Goal: Task Accomplishment & Management: Complete application form

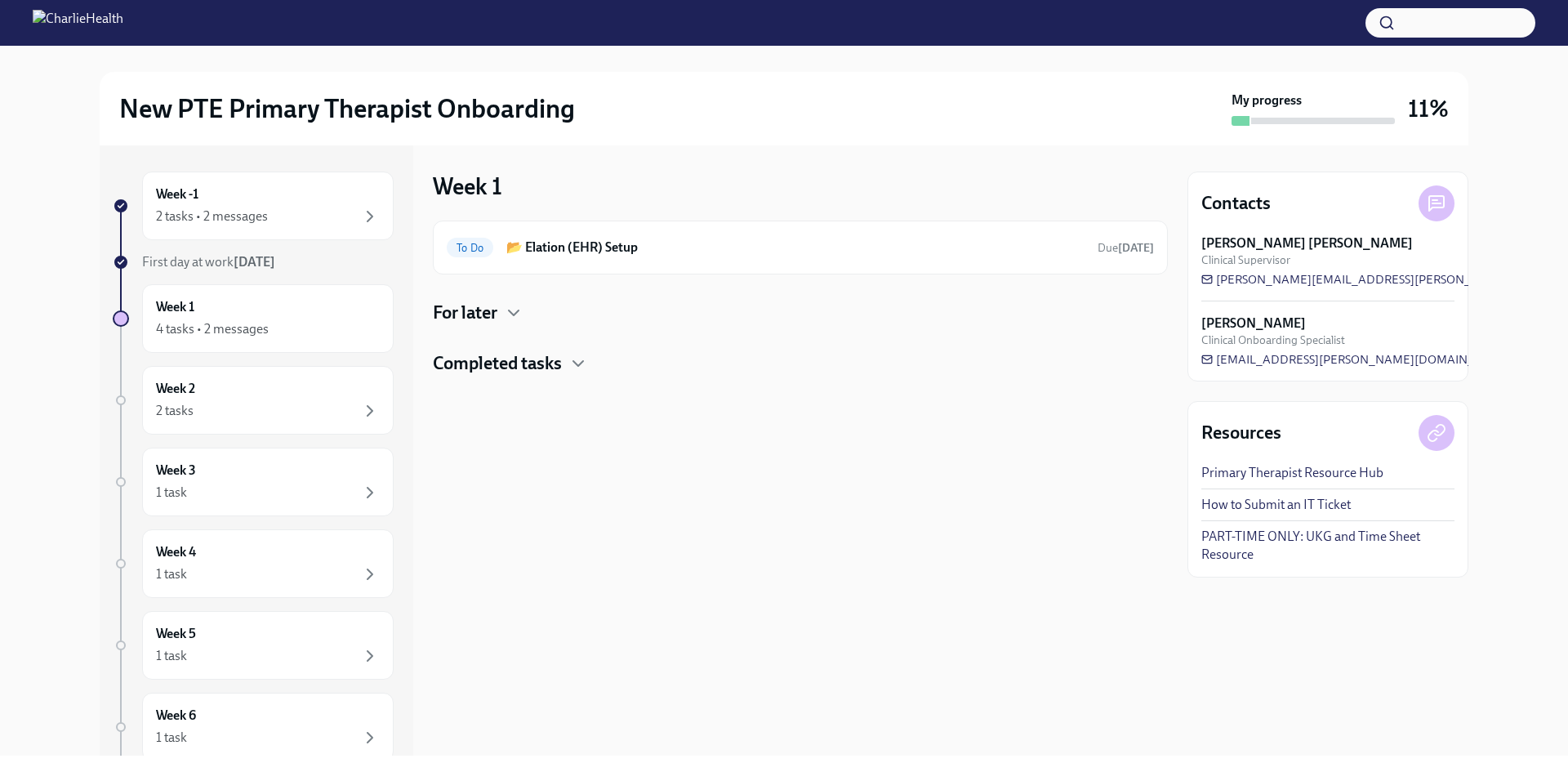
click at [724, 587] on div "Week 1 To Do 📂 Elation (EHR) Setup Due [DATE] For later Completed tasks" at bounding box center [800, 451] width 735 height 610
click at [497, 303] on h4 "For later" at bounding box center [465, 313] width 64 height 25
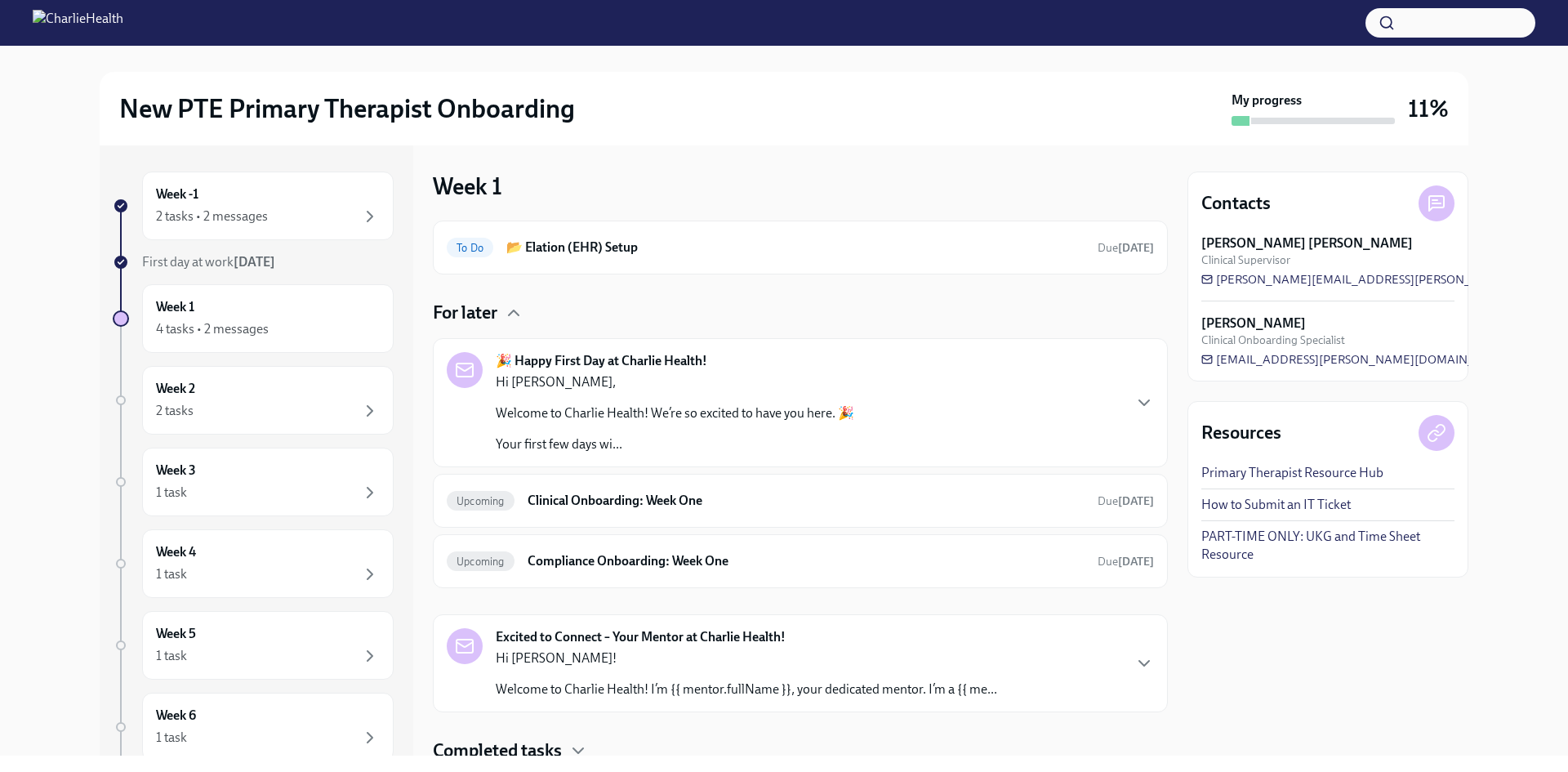
click at [1120, 409] on div "🎉 Happy First Day at Charlie Health! Hi [PERSON_NAME], Welcome to Charlie Healt…" at bounding box center [800, 403] width 708 height 101
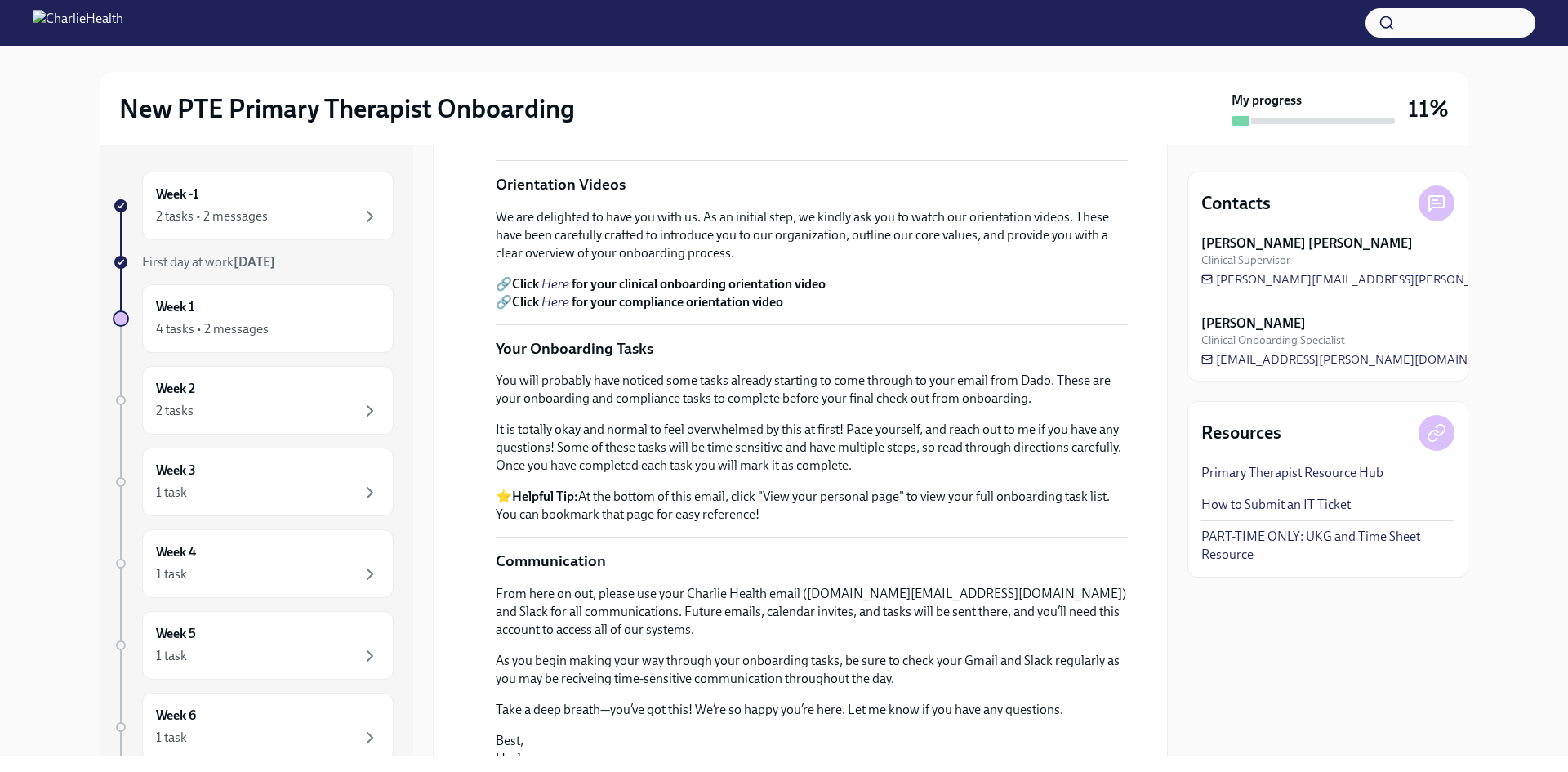
scroll to position [408, 0]
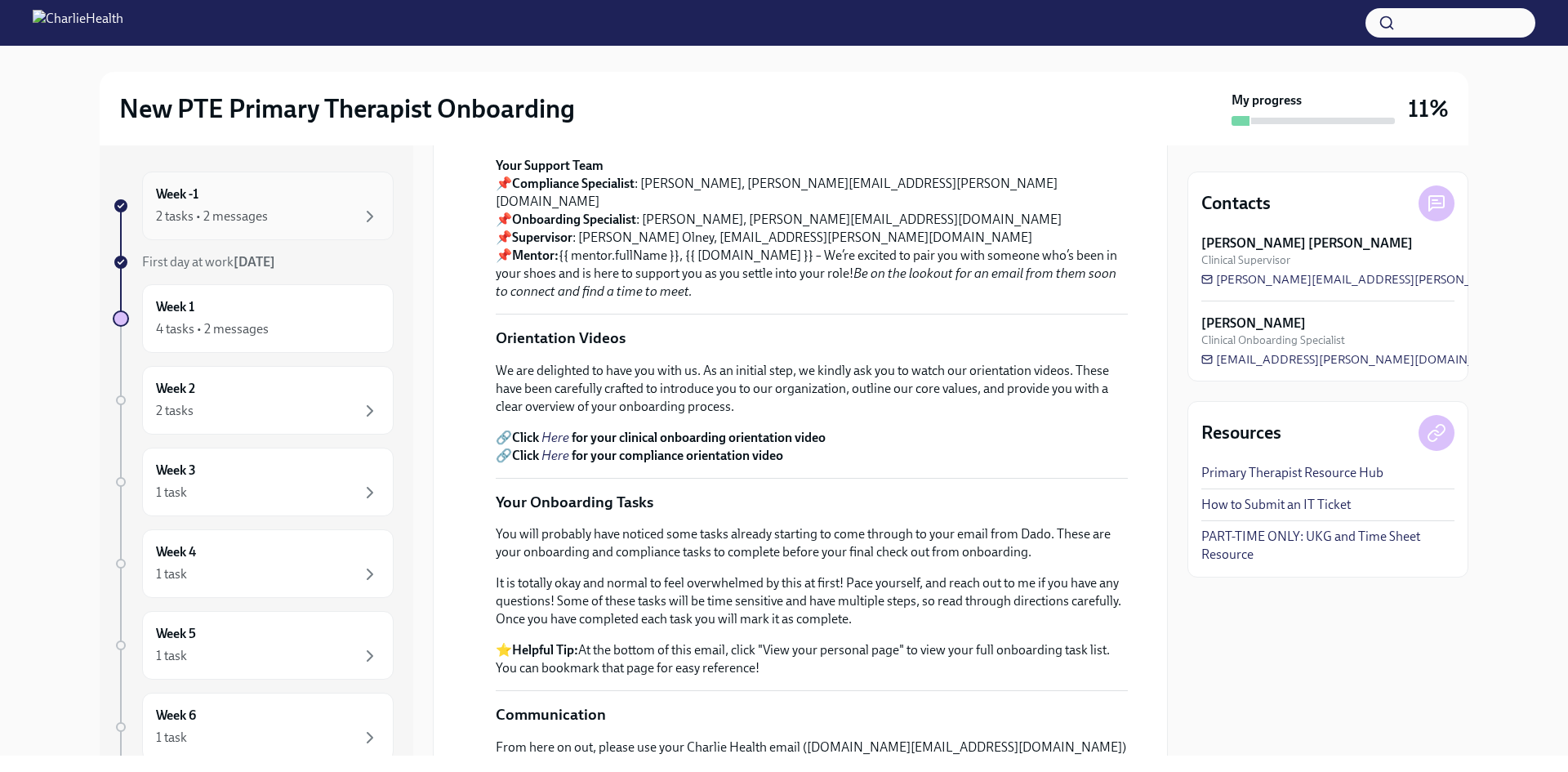
click at [243, 186] on div "Week -1 2 tasks • 2 messages" at bounding box center [268, 206] width 224 height 41
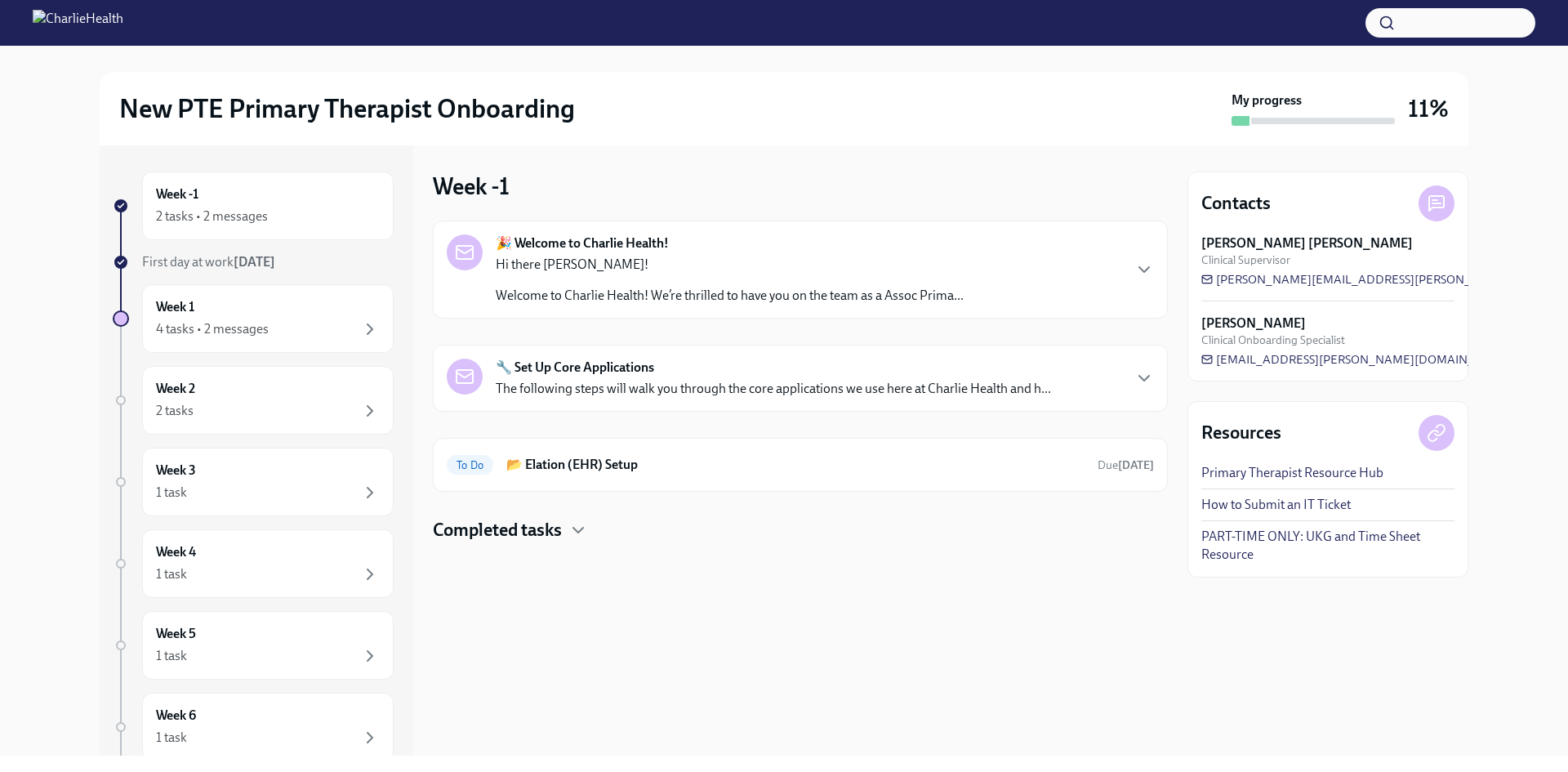
click at [883, 378] on div "🔧 Set Up Core Applications The following steps will walk you through the core a…" at bounding box center [773, 378] width 555 height 39
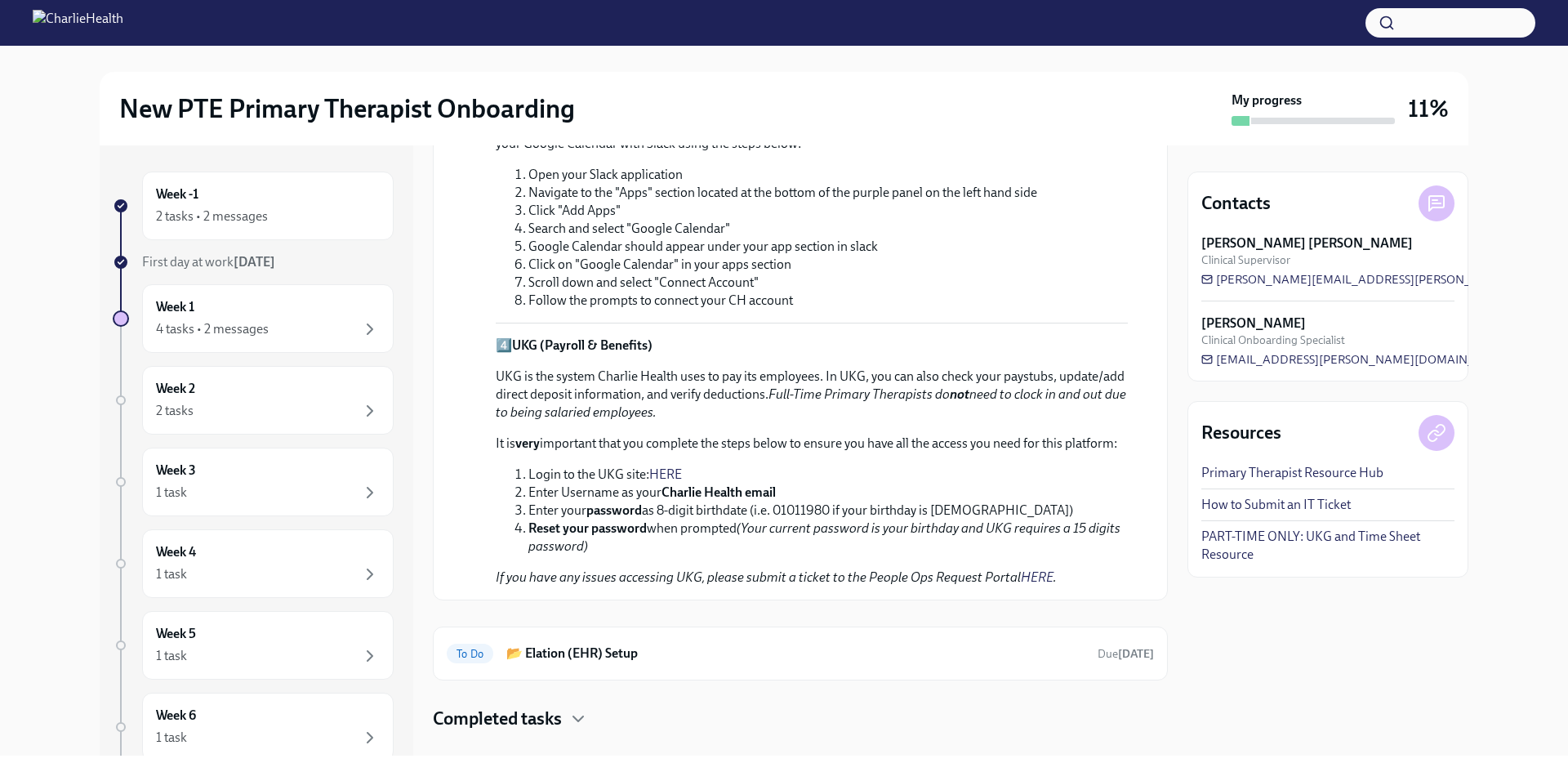
scroll to position [894, 0]
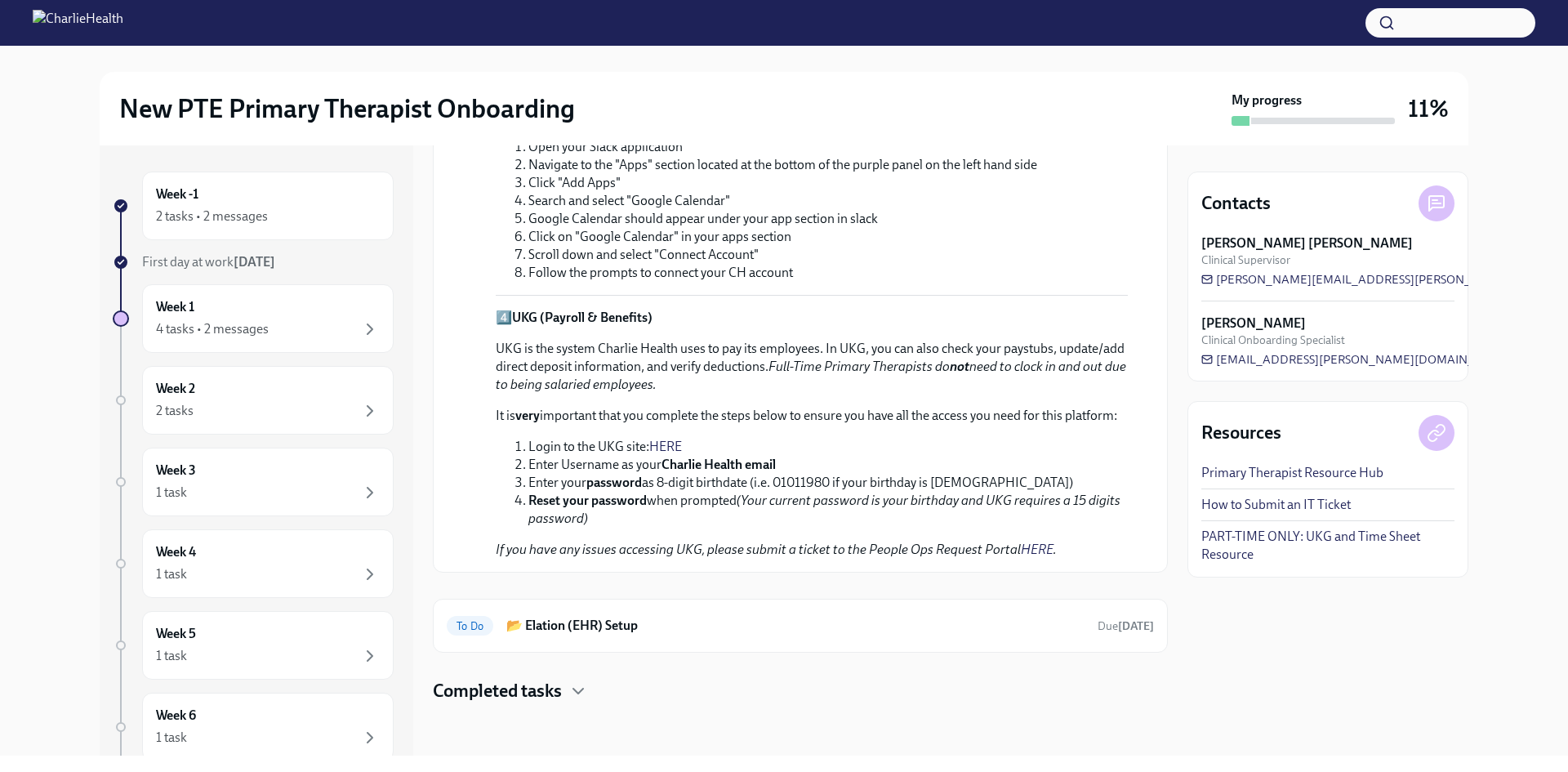
click at [663, 444] on link "HERE" at bounding box center [665, 447] width 33 height 15
click at [617, 624] on h6 "📂 Elation (EHR) Setup" at bounding box center [795, 626] width 578 height 18
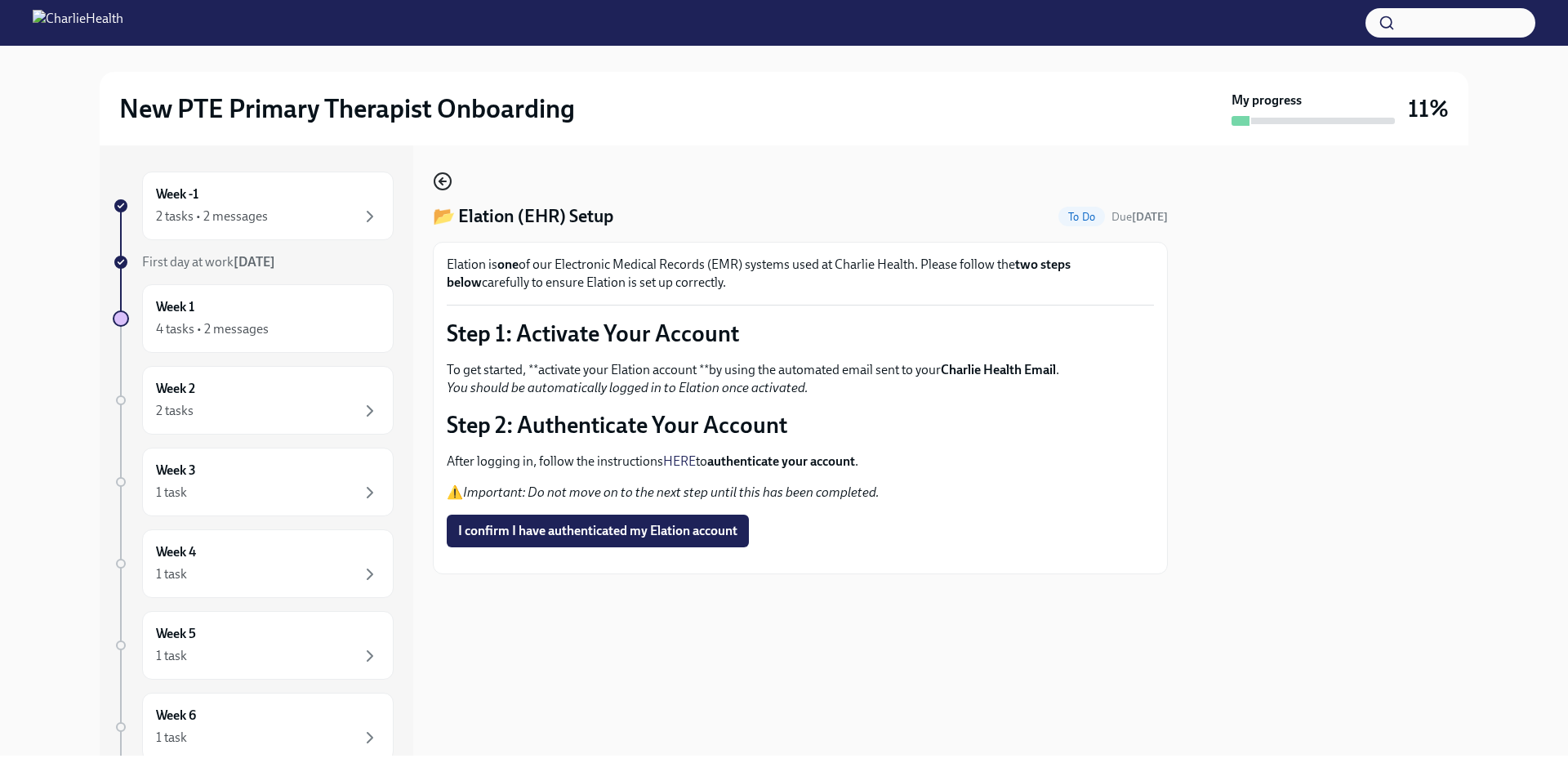
click at [446, 175] on icon "button" at bounding box center [443, 181] width 19 height 19
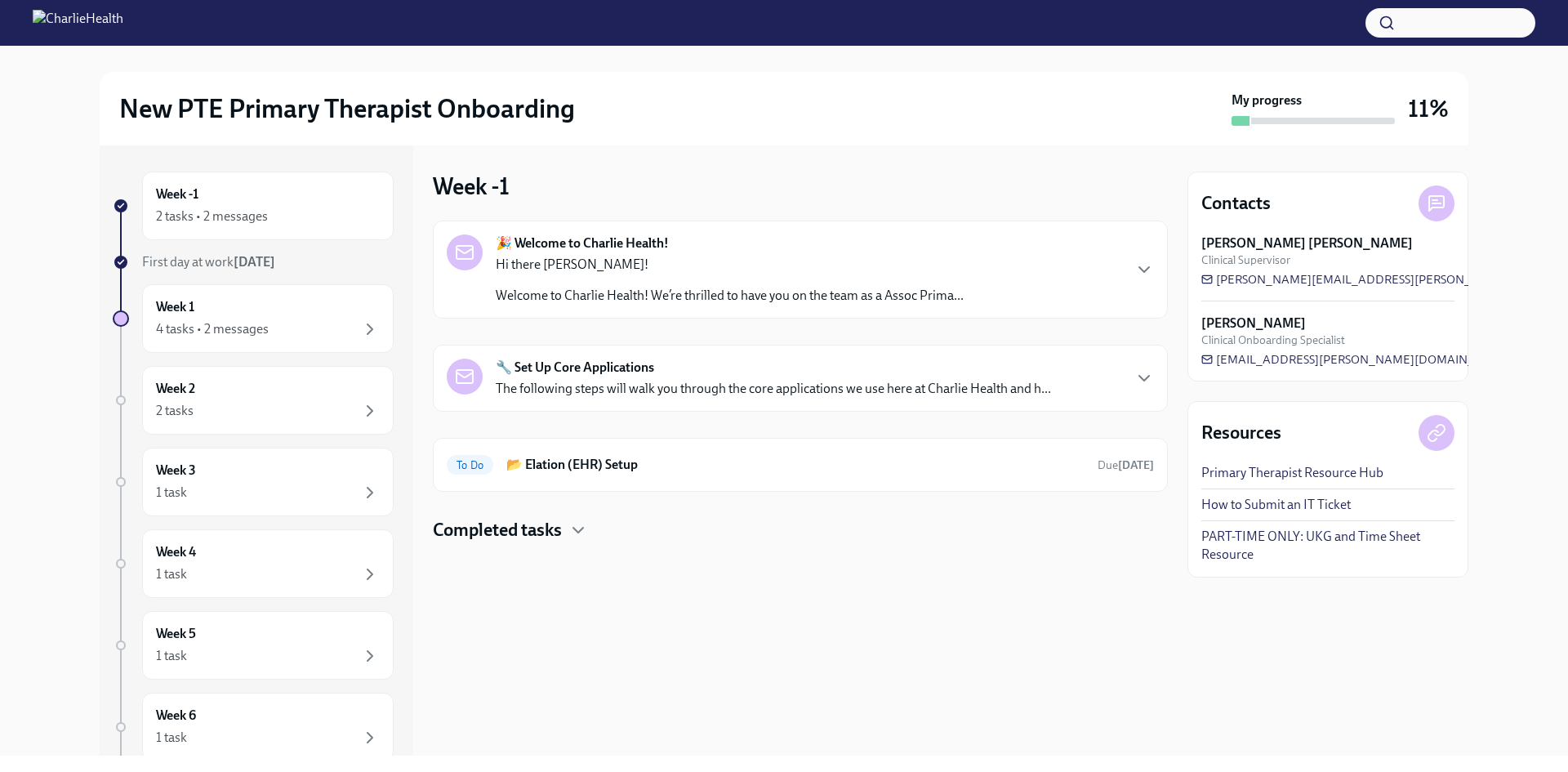
click at [540, 527] on h4 "Completed tasks" at bounding box center [497, 530] width 129 height 25
click at [281, 322] on div "4 tasks • 2 messages" at bounding box center [268, 329] width 224 height 19
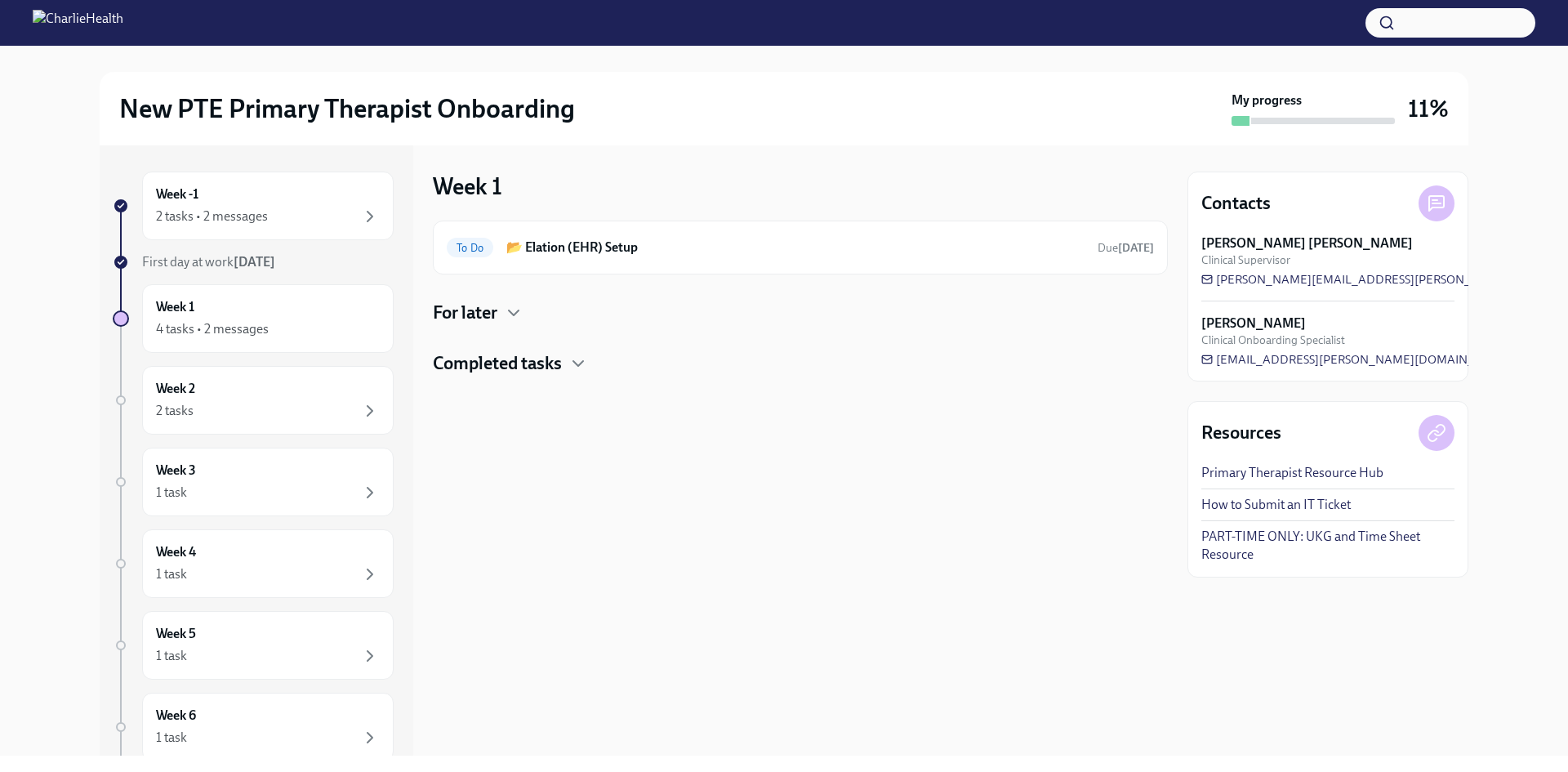
click at [495, 321] on h4 "For later" at bounding box center [465, 313] width 64 height 25
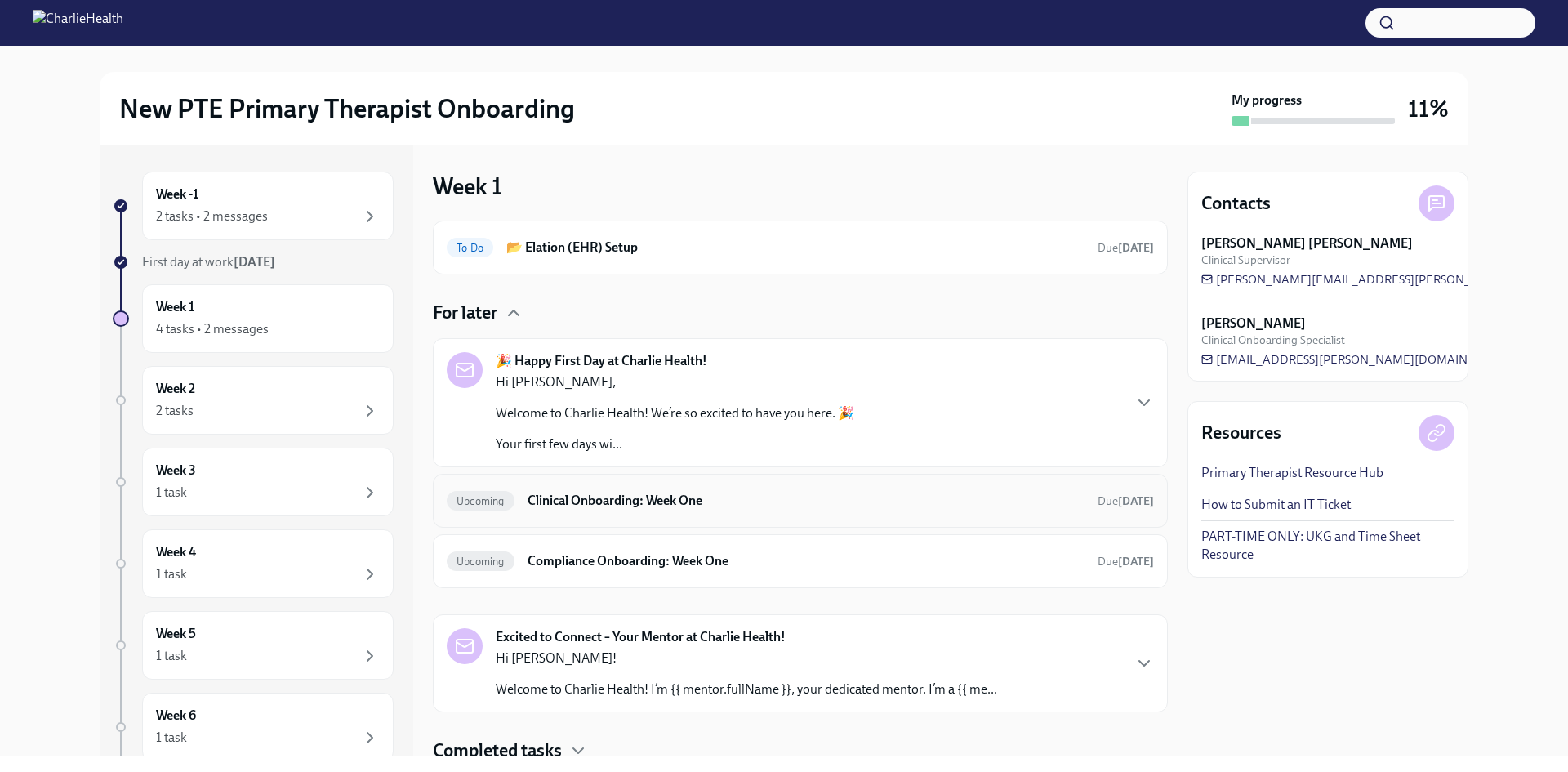
click at [706, 499] on h6 "Clinical Onboarding: Week One" at bounding box center [806, 500] width 556 height 18
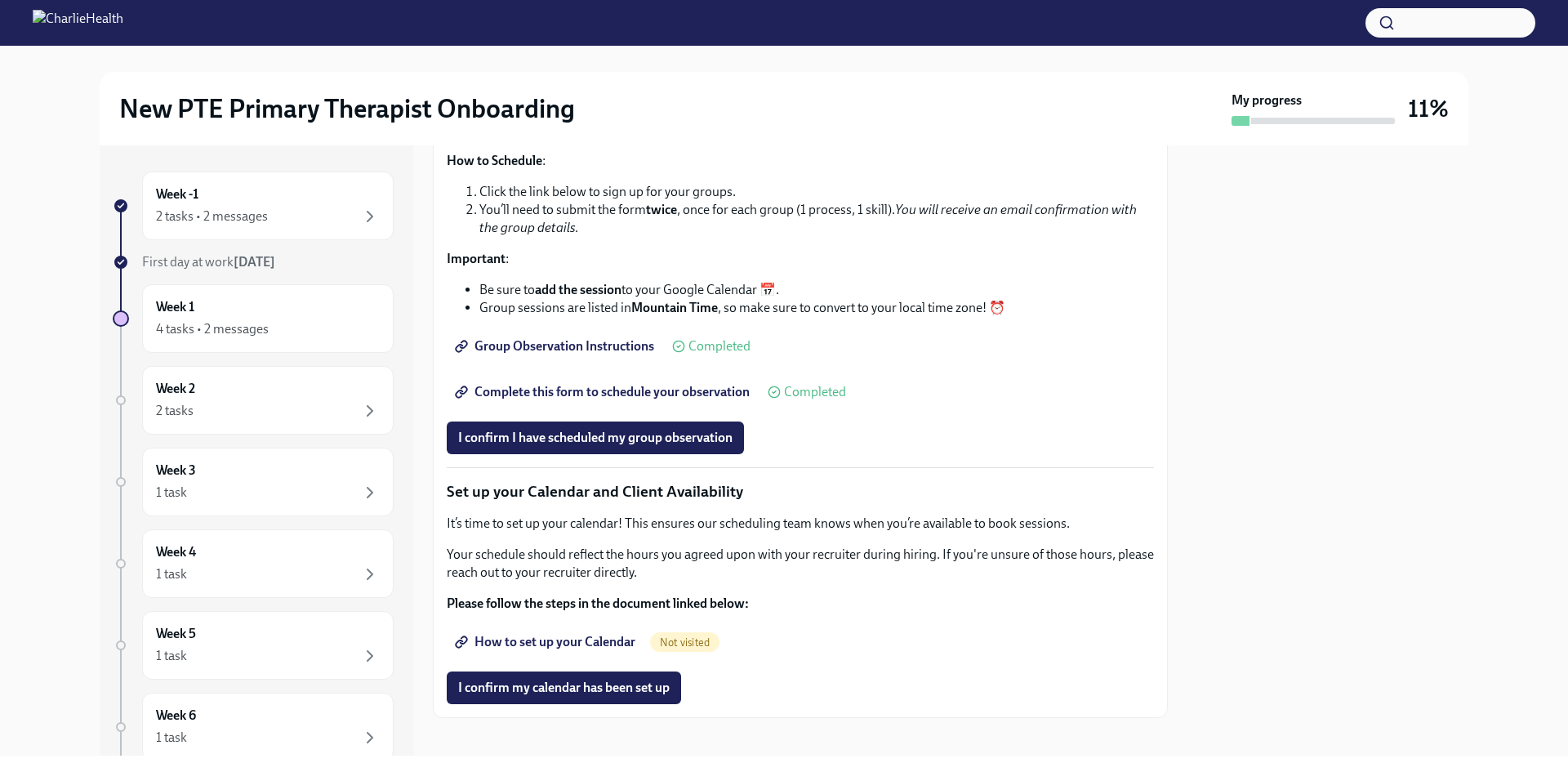
scroll to position [1905, 0]
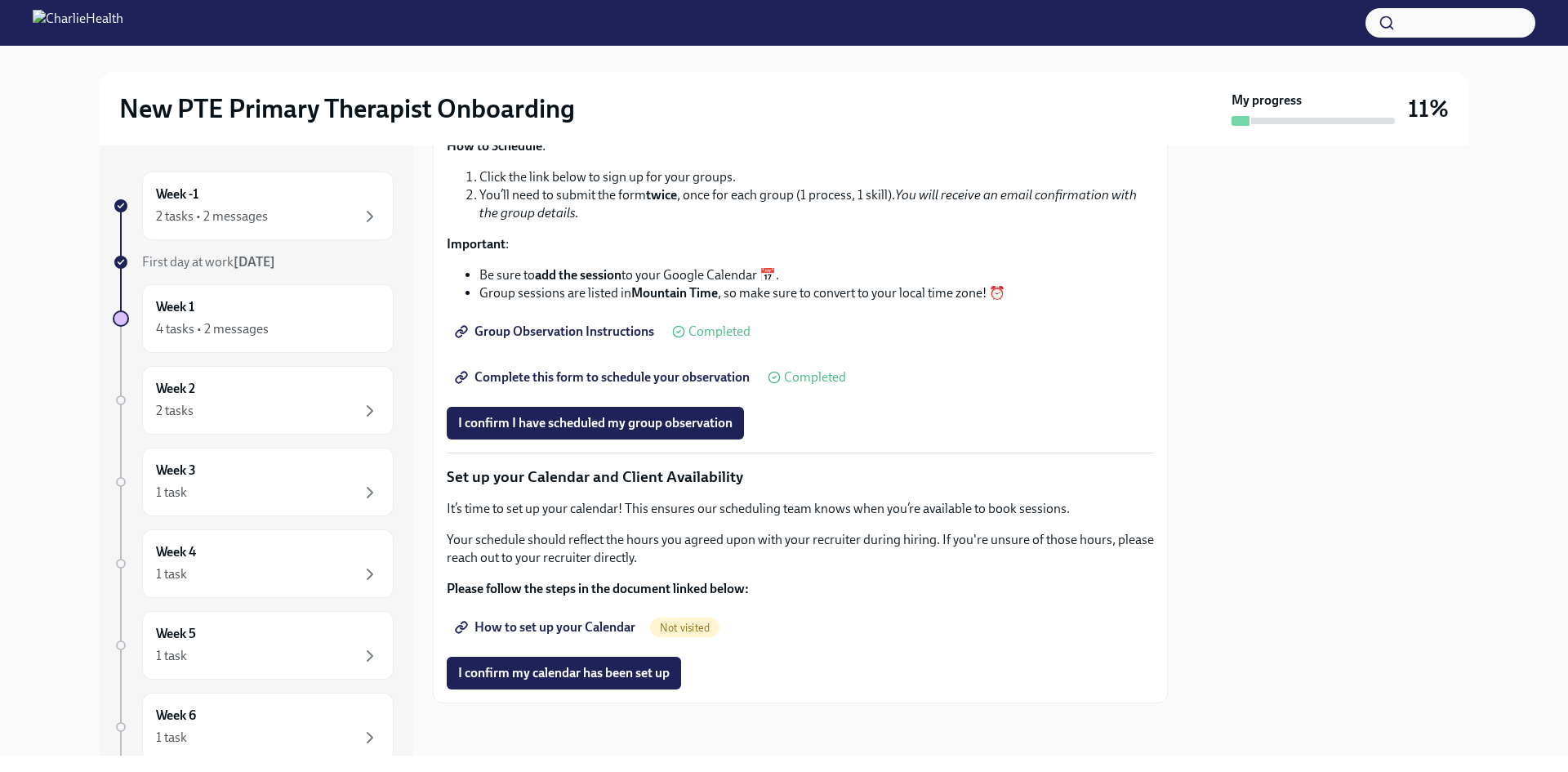
click at [636, 386] on span "Complete this form to schedule your observation" at bounding box center [603, 377] width 292 height 16
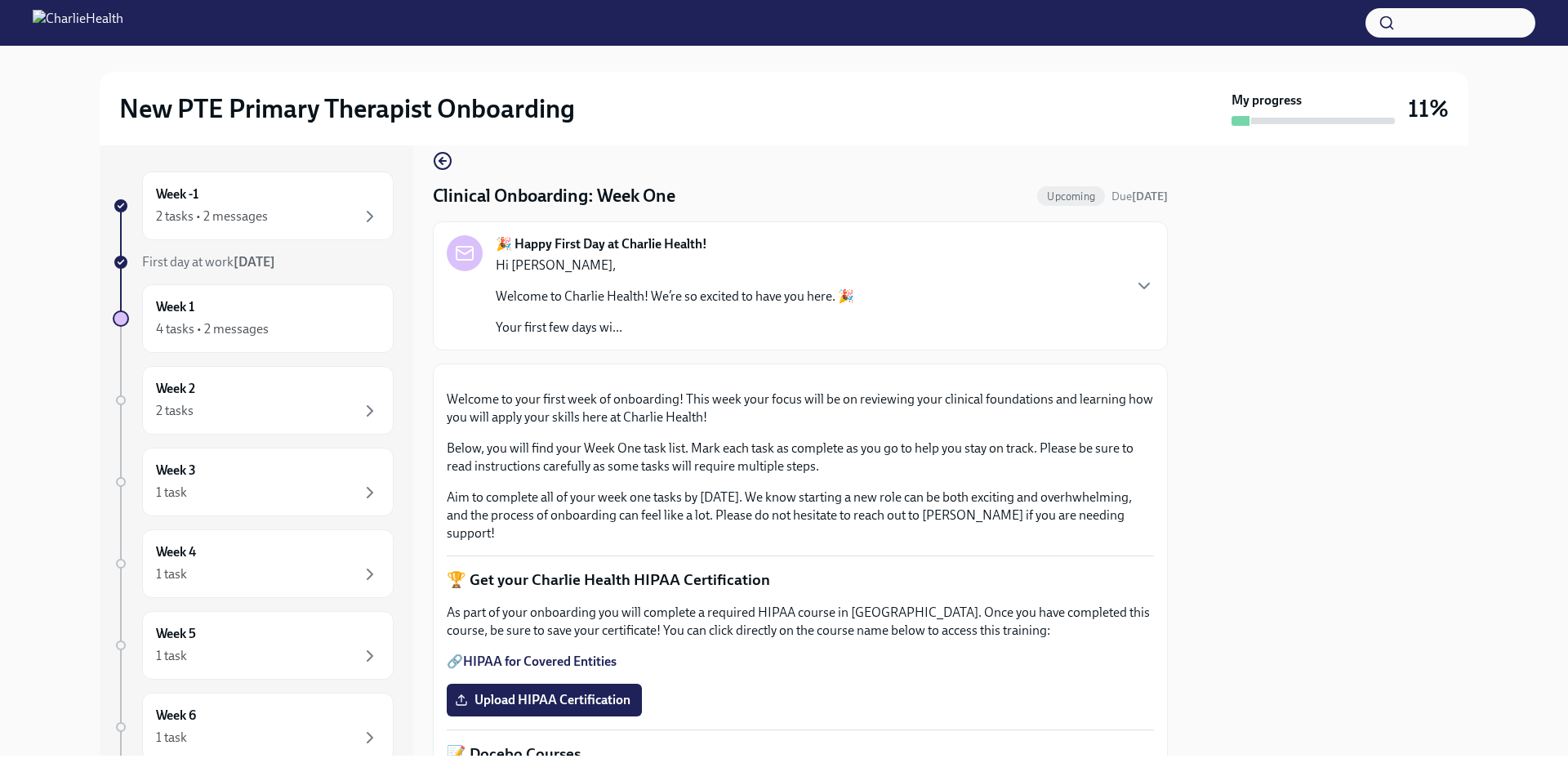
scroll to position [0, 0]
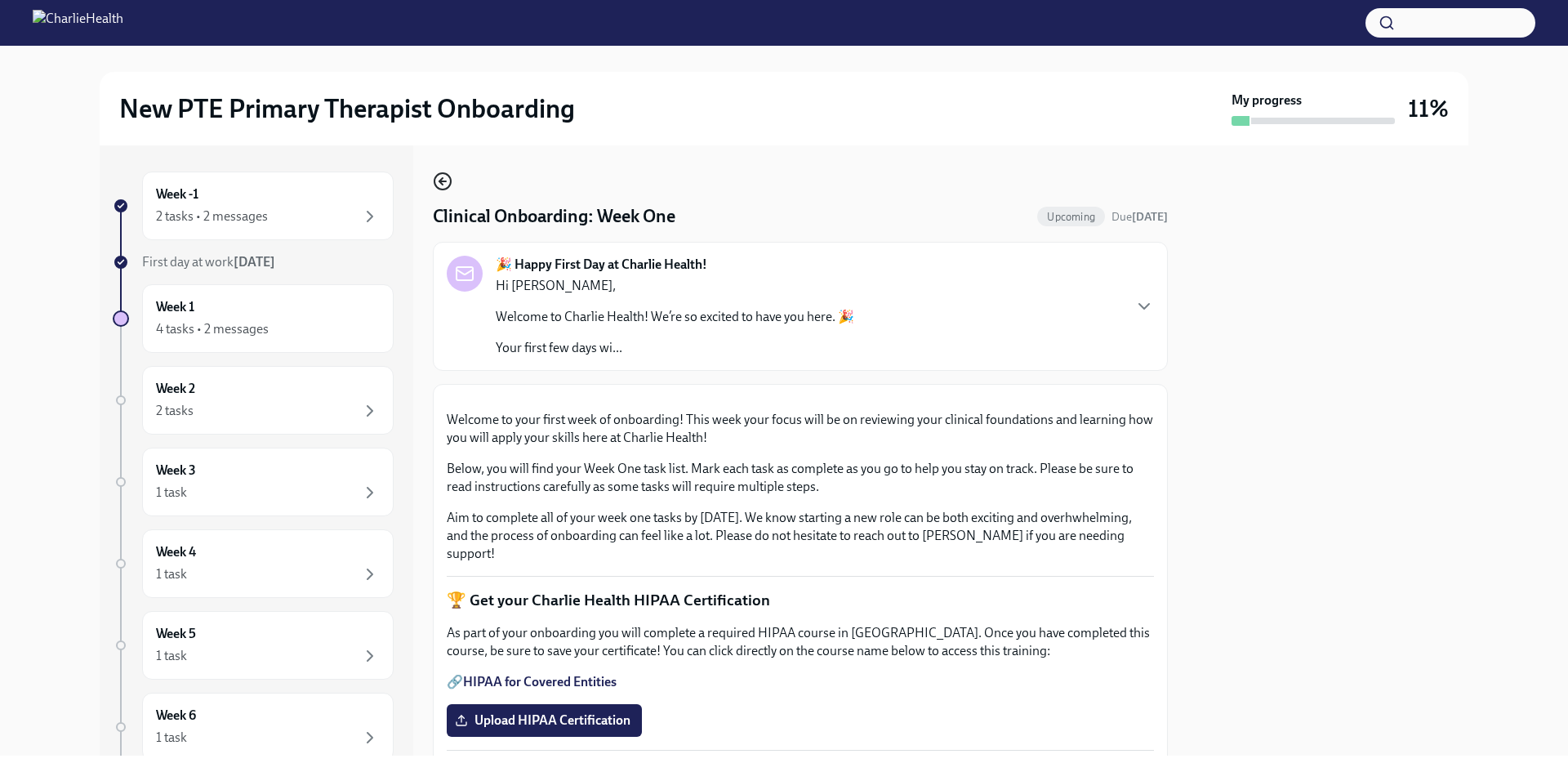
click at [445, 178] on icon "button" at bounding box center [443, 181] width 19 height 19
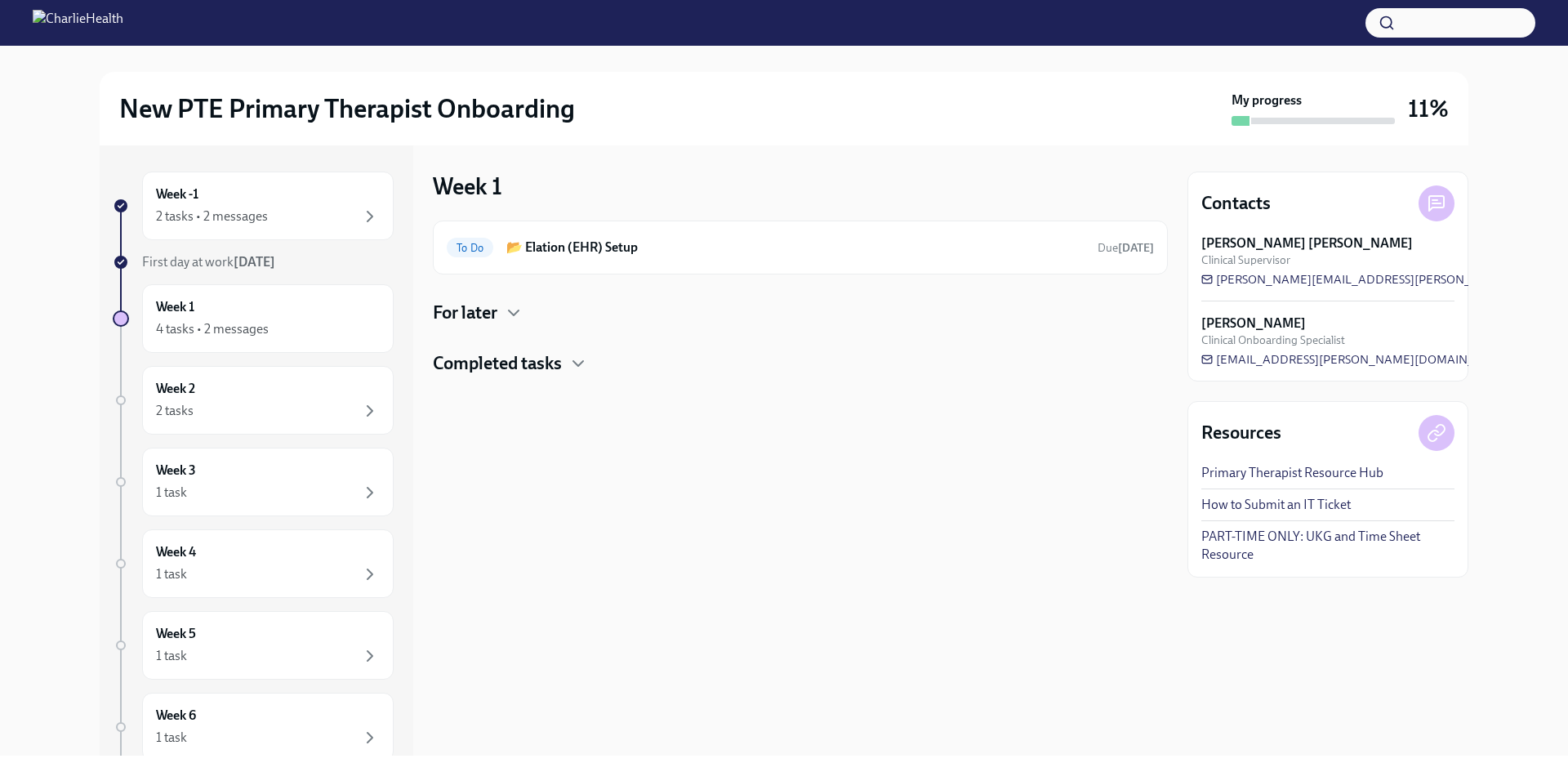
click at [503, 308] on div "For later" at bounding box center [800, 313] width 735 height 25
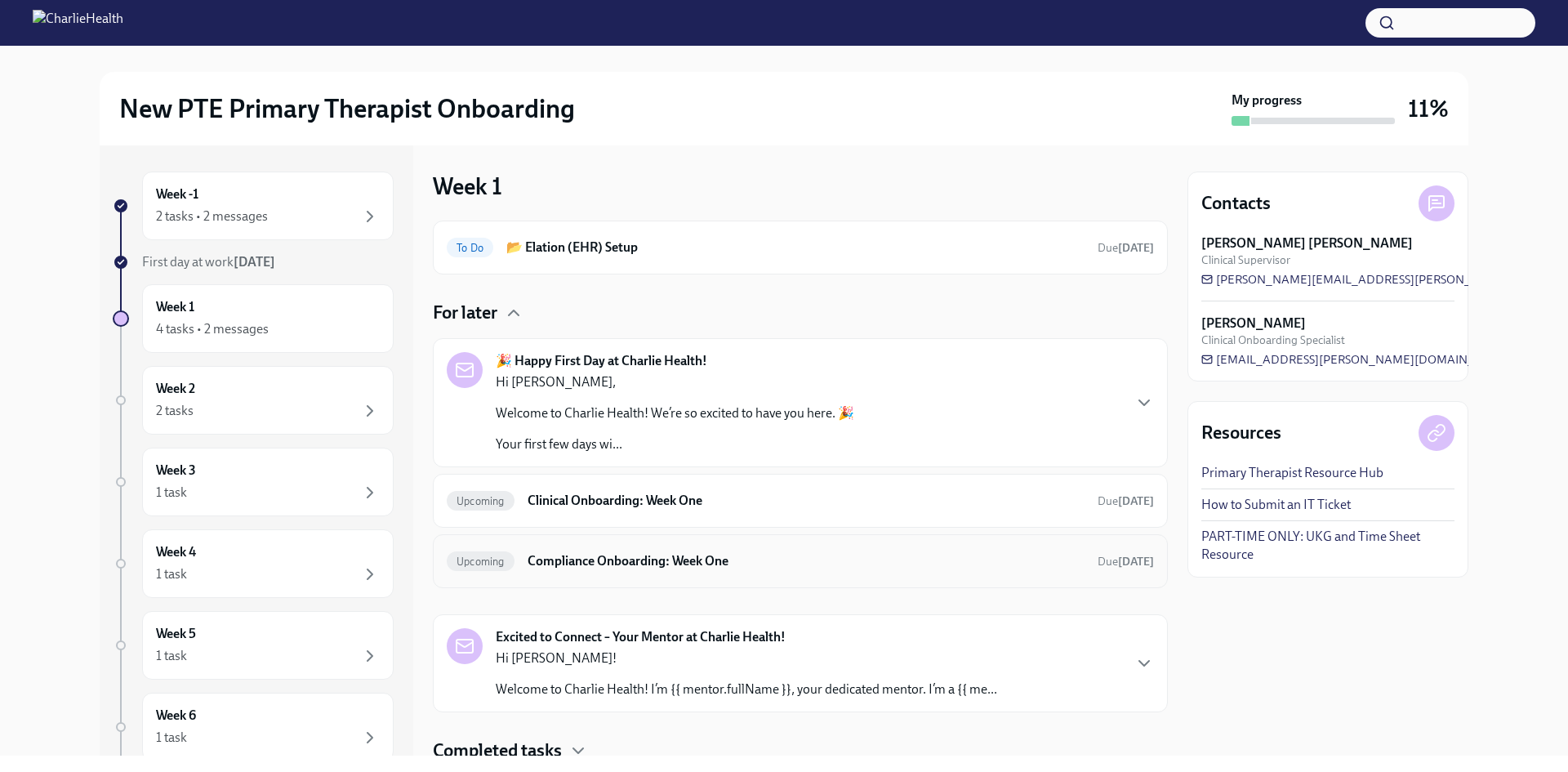
click at [684, 557] on h6 "Compliance Onboarding: Week One" at bounding box center [806, 561] width 556 height 18
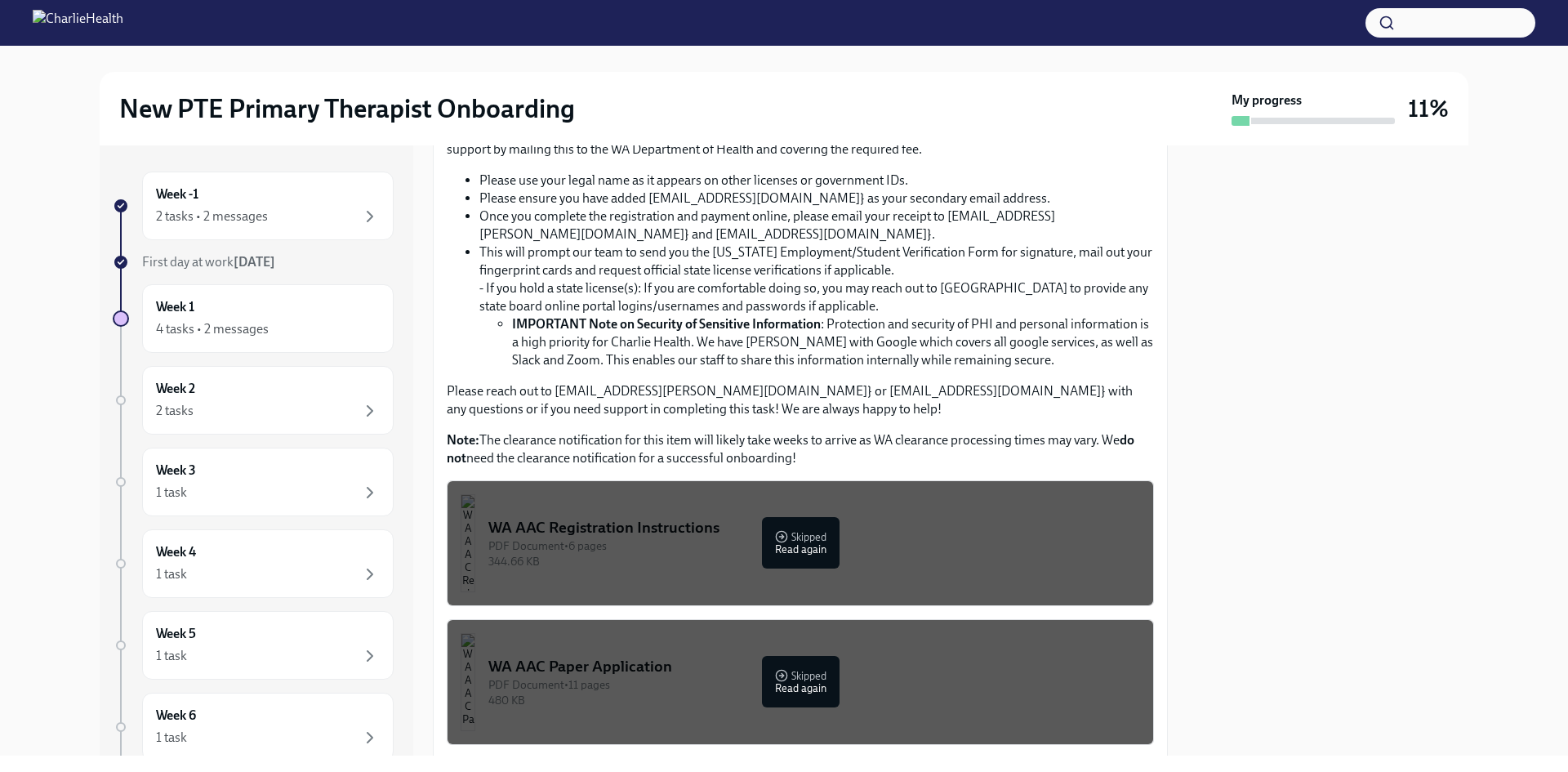
scroll to position [1144, 0]
click at [0, 0] on input "Upload CPR/First Aid Training Certificate" at bounding box center [0, 0] width 0 height 0
click at [256, 160] on div "Week -1 2 tasks • 2 messages First day at work [DATE] Week 1 4 tasks • 2 messag…" at bounding box center [256, 451] width 314 height 610
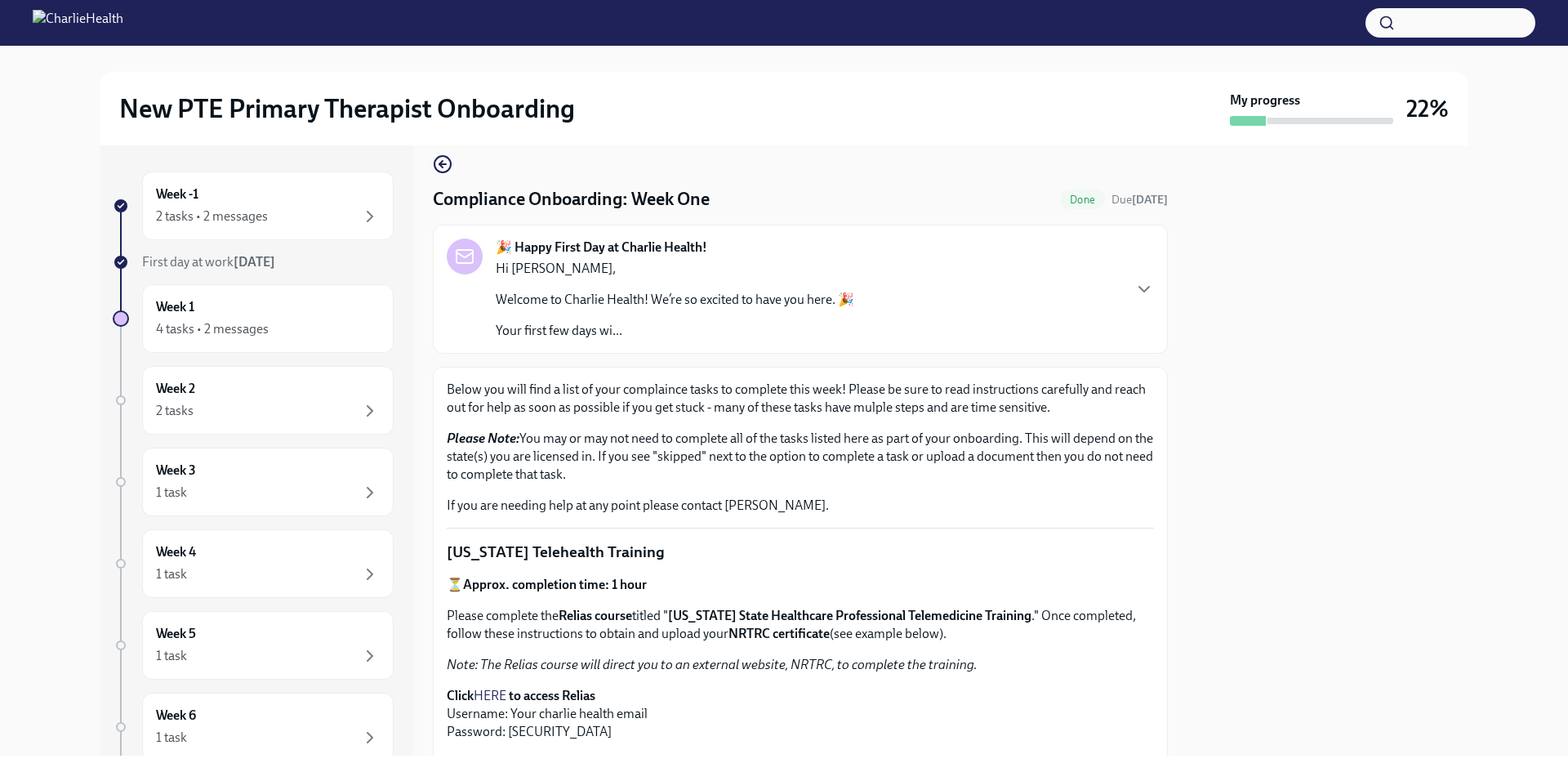
scroll to position [0, 0]
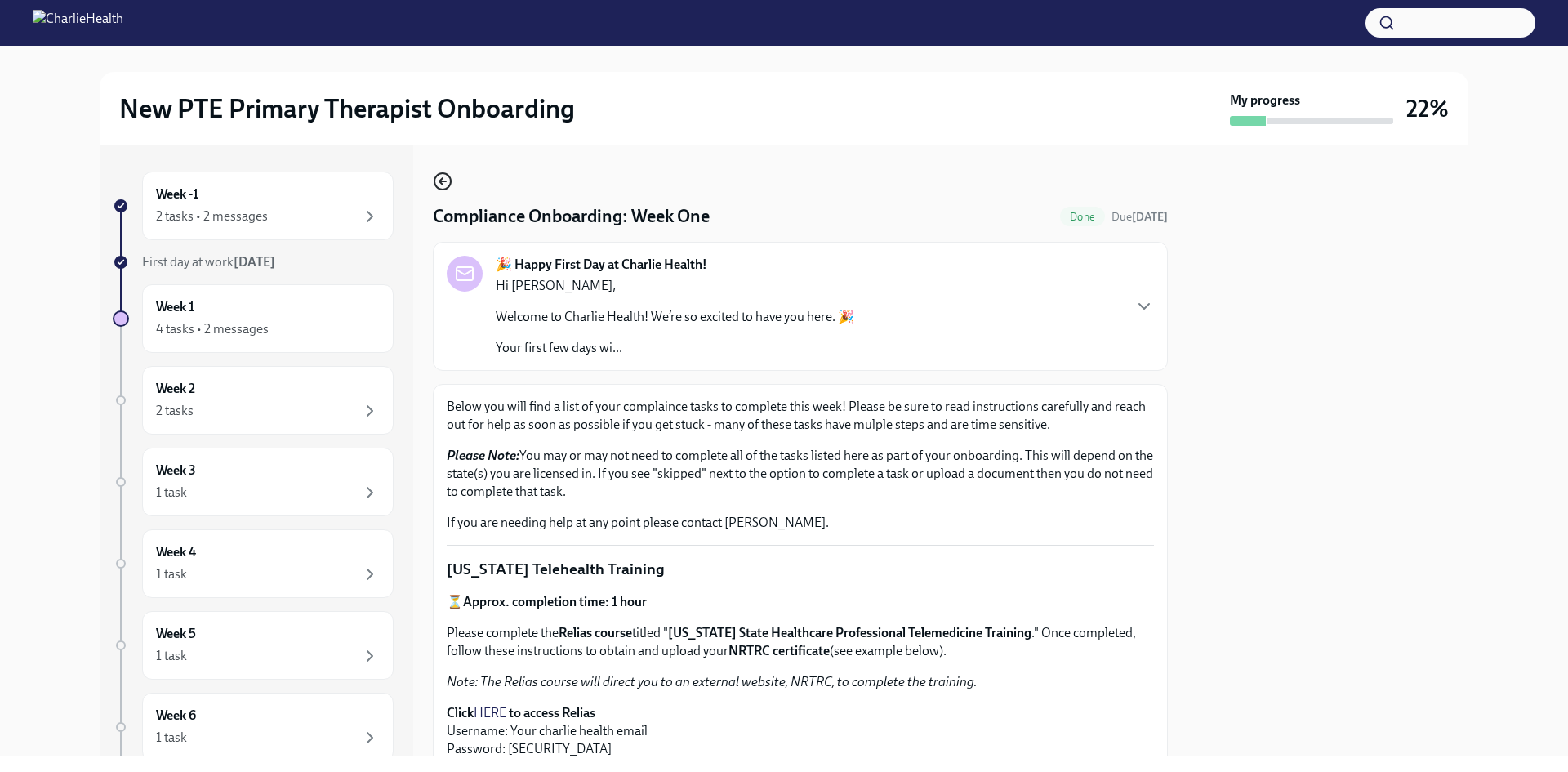
click at [445, 185] on icon "button" at bounding box center [443, 181] width 19 height 19
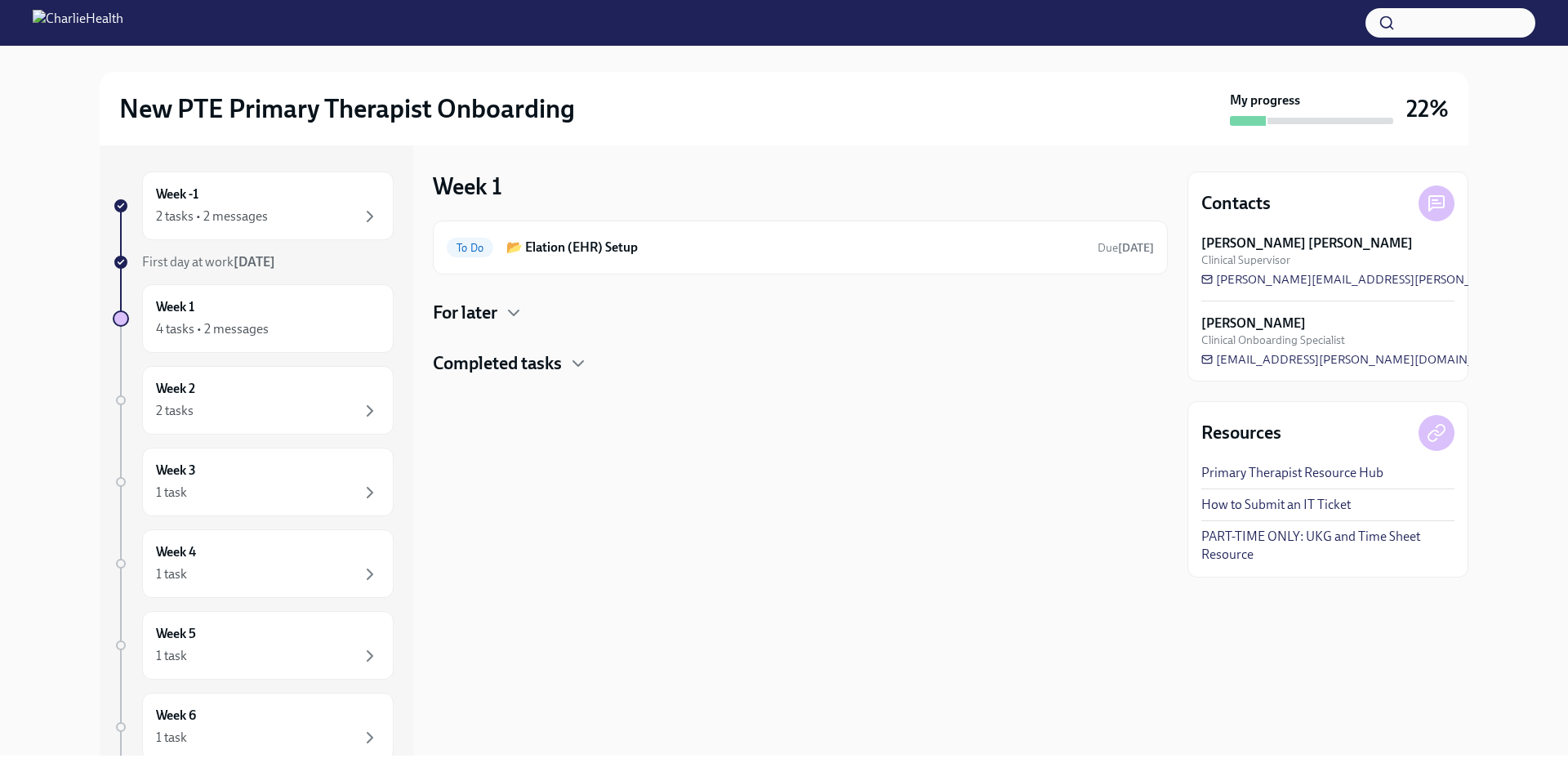
click at [490, 316] on h4 "For later" at bounding box center [465, 313] width 64 height 25
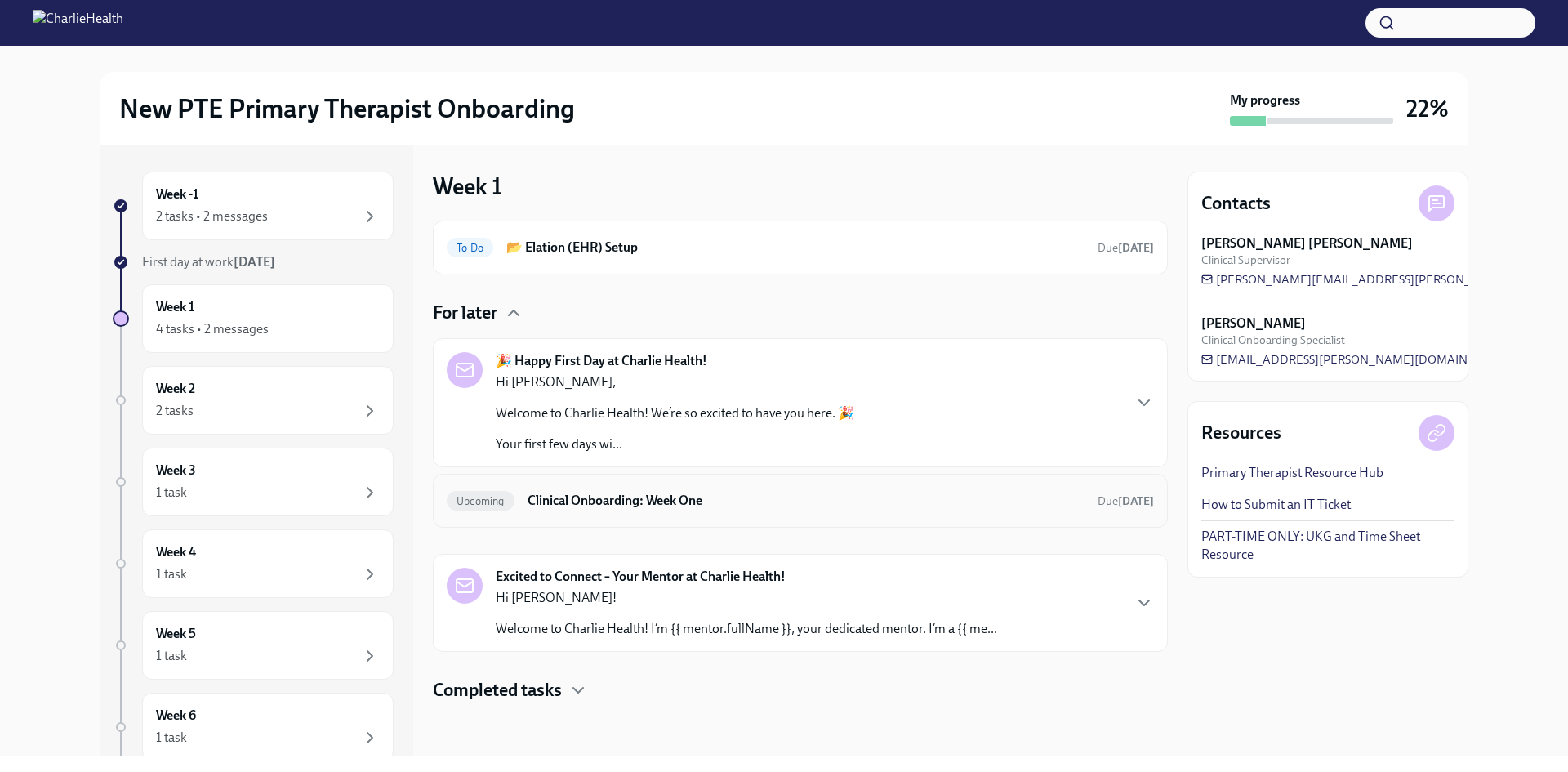
click at [717, 500] on h6 "Clinical Onboarding: Week One" at bounding box center [806, 500] width 556 height 18
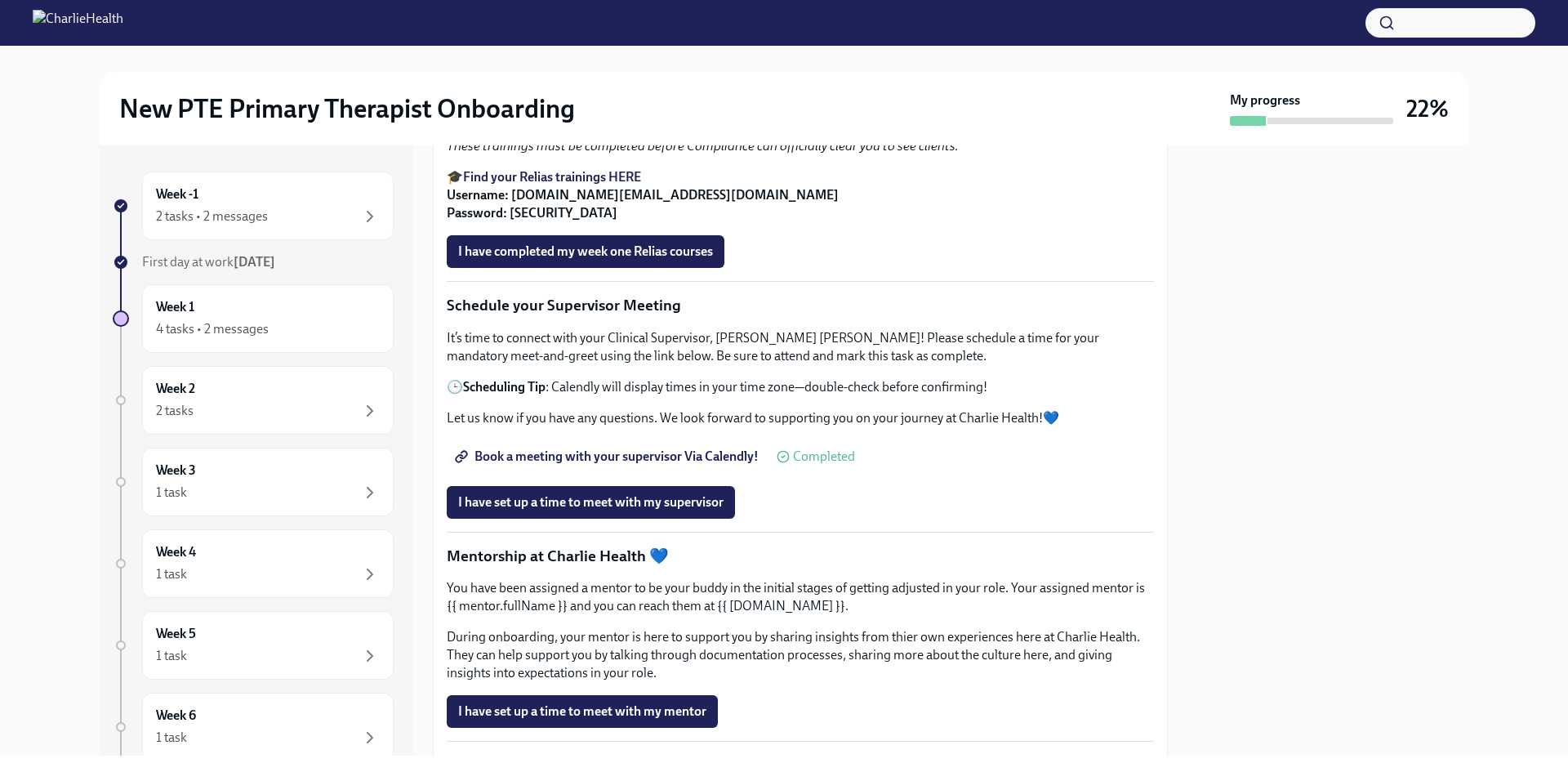
scroll to position [1062, 0]
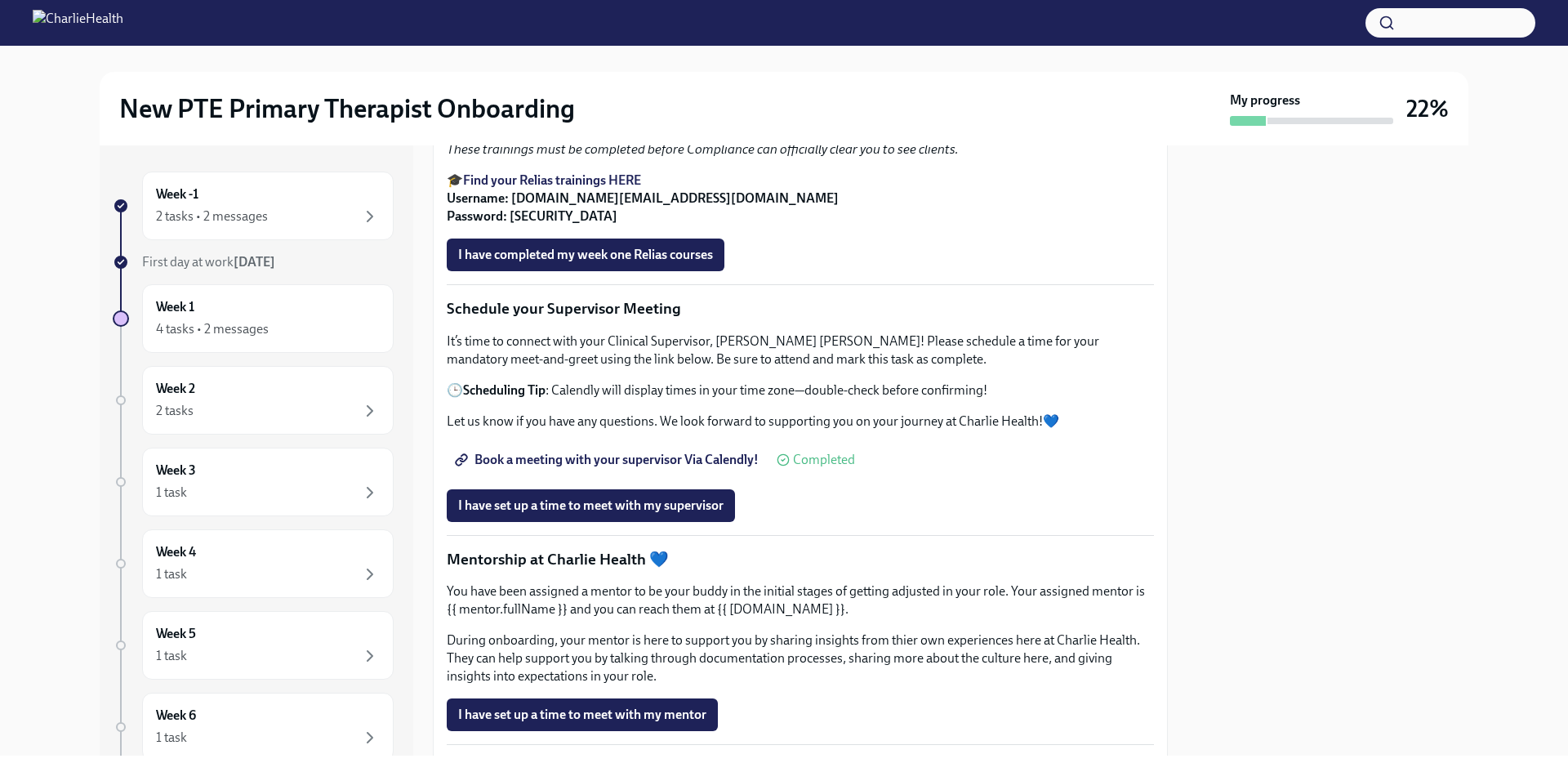
click at [565, 187] on strong "Find your Relias trainings HERE" at bounding box center [552, 180] width 178 height 15
drag, startPoint x: 571, startPoint y: 466, endPoint x: 529, endPoint y: 467, distance: 42.0
click at [529, 226] on p "🎓 Find your Relias trainings HERE Username: [DOMAIN_NAME][EMAIL_ADDRESS][DOMAIN…" at bounding box center [800, 198] width 708 height 54
click at [579, 226] on p "🎓 Find your Relias trainings HERE Username: [DOMAIN_NAME][EMAIL_ADDRESS][DOMAIN…" at bounding box center [800, 198] width 708 height 54
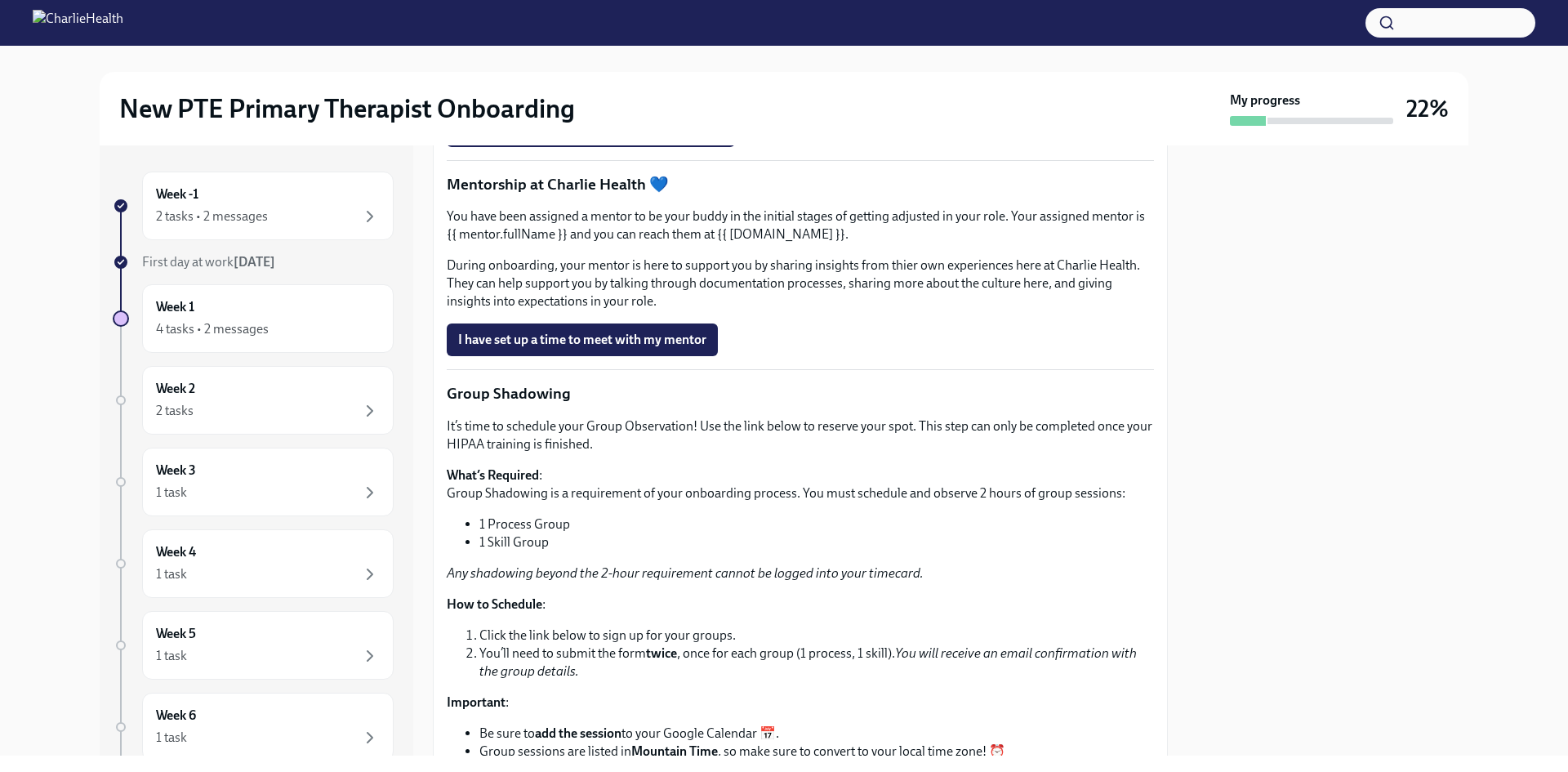
scroll to position [1307, 0]
